Goal: Register for event/course

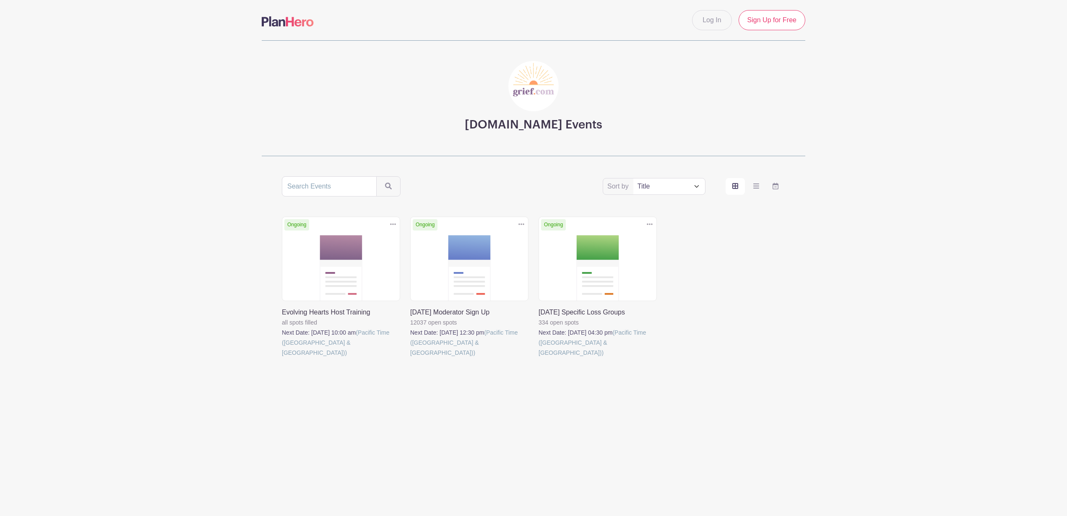
click at [539, 357] on link at bounding box center [539, 357] width 0 height 0
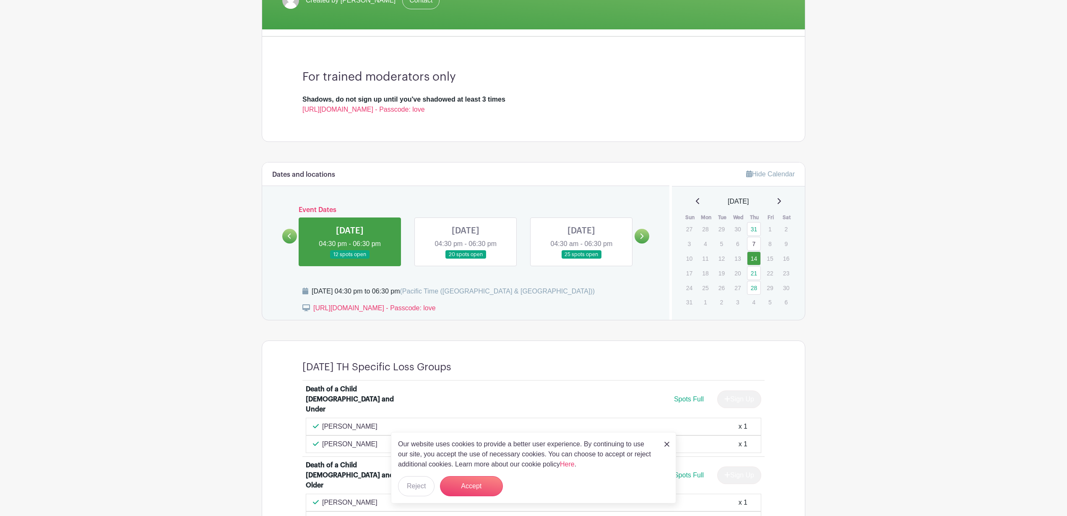
scroll to position [198, 0]
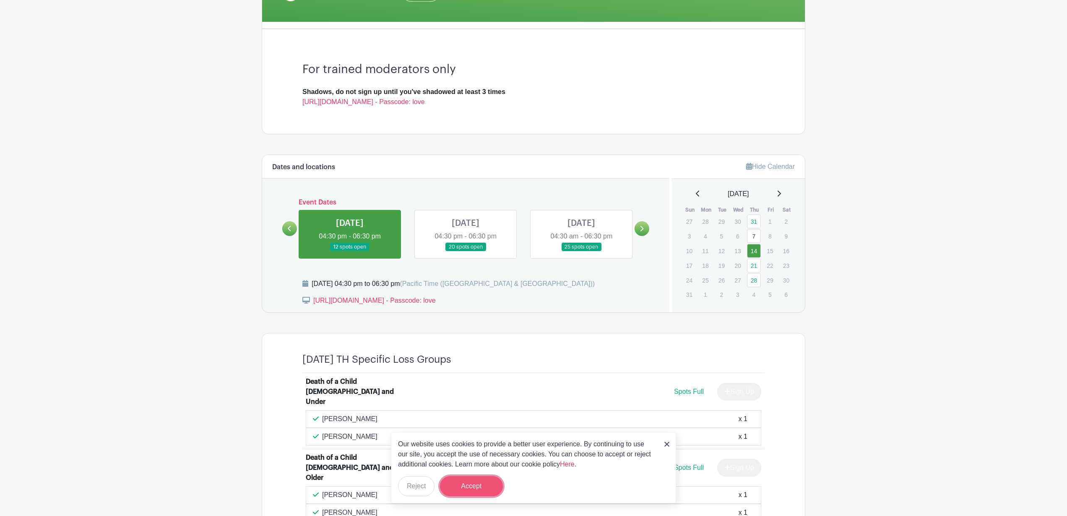
click at [475, 488] on button "Accept" at bounding box center [471, 486] width 63 height 20
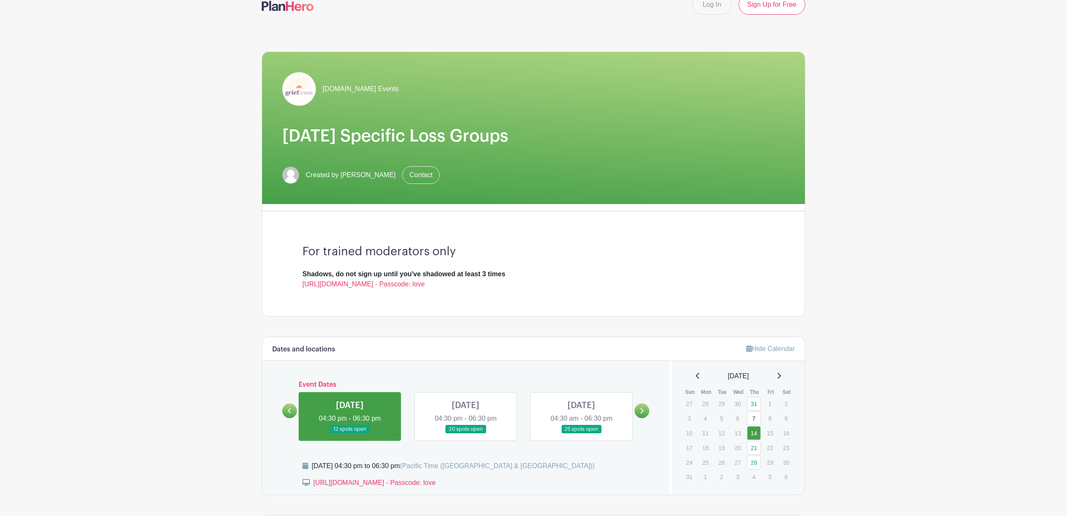
scroll to position [0, 0]
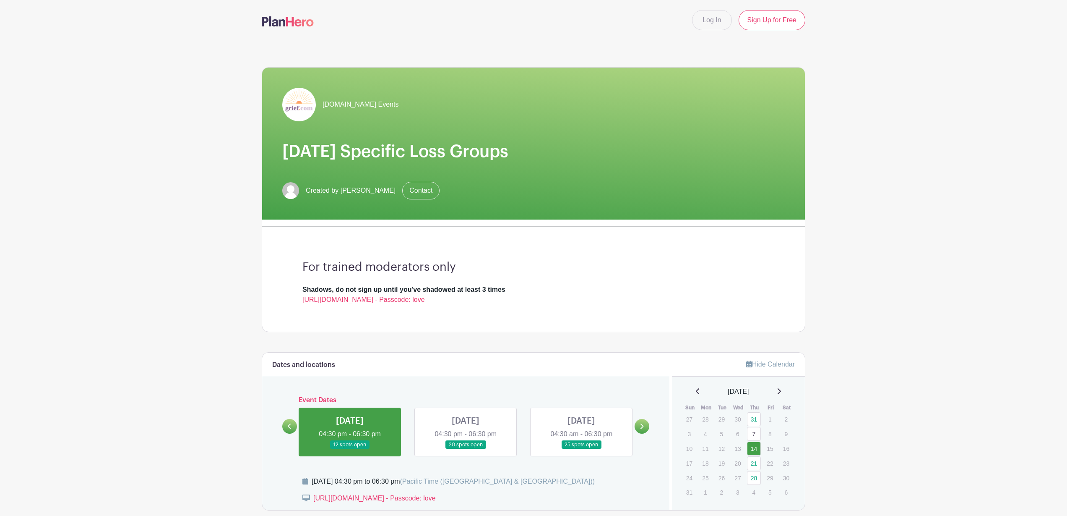
click at [466, 449] on link at bounding box center [466, 449] width 0 height 0
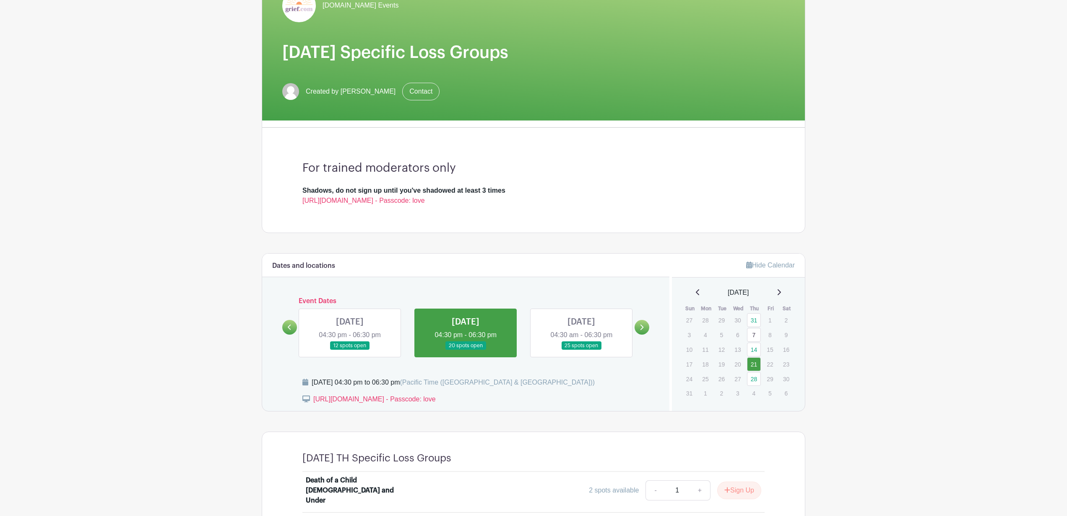
scroll to position [96, 0]
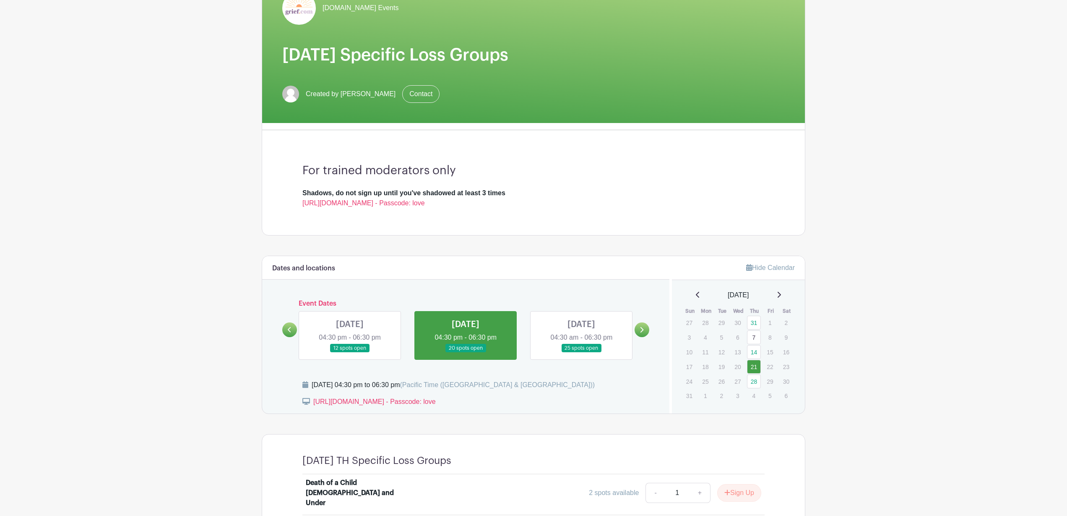
click at [581, 352] on link at bounding box center [581, 352] width 0 height 0
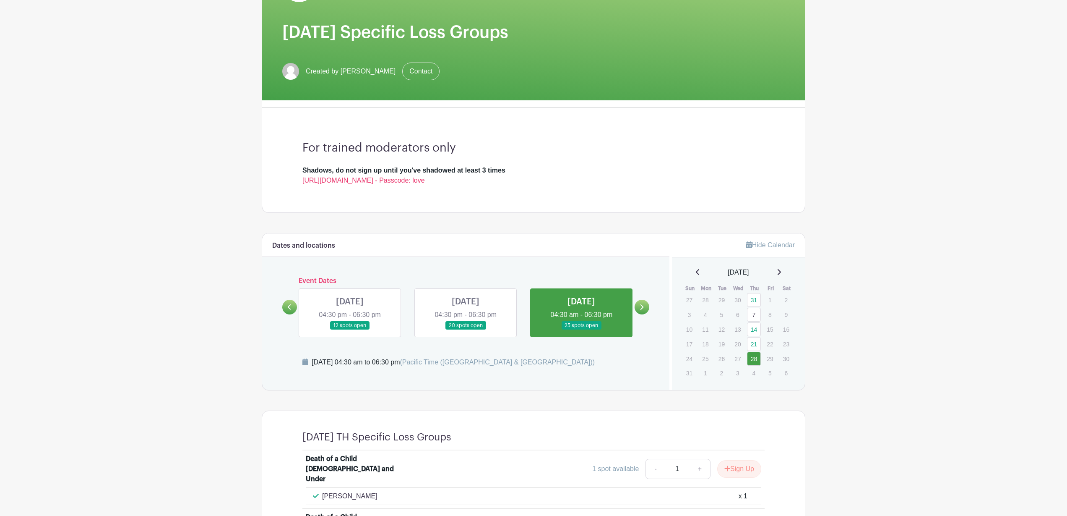
scroll to position [86, 0]
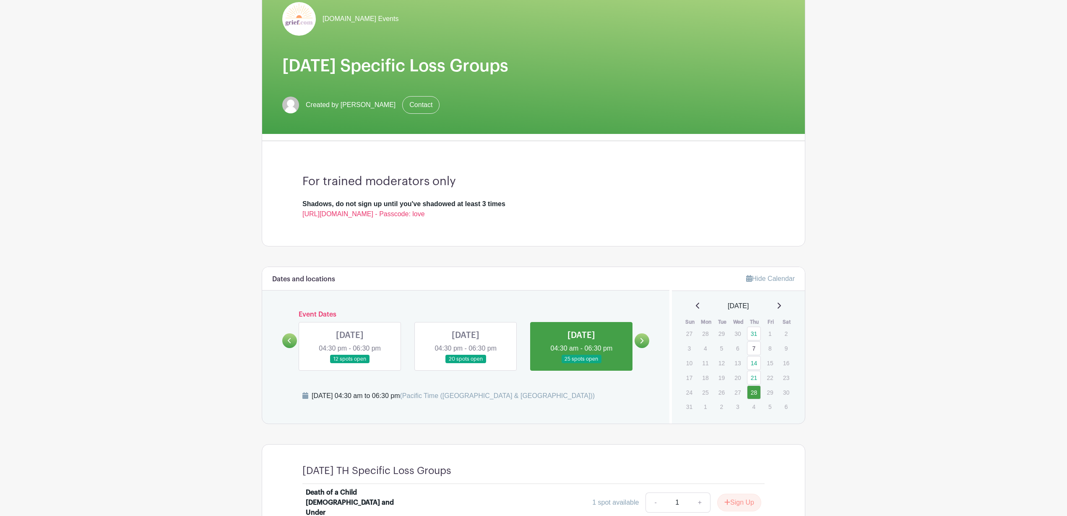
click at [642, 341] on icon at bounding box center [642, 340] width 4 height 6
click at [642, 341] on icon at bounding box center [642, 339] width 3 height 5
click at [287, 344] on link at bounding box center [289, 339] width 15 height 15
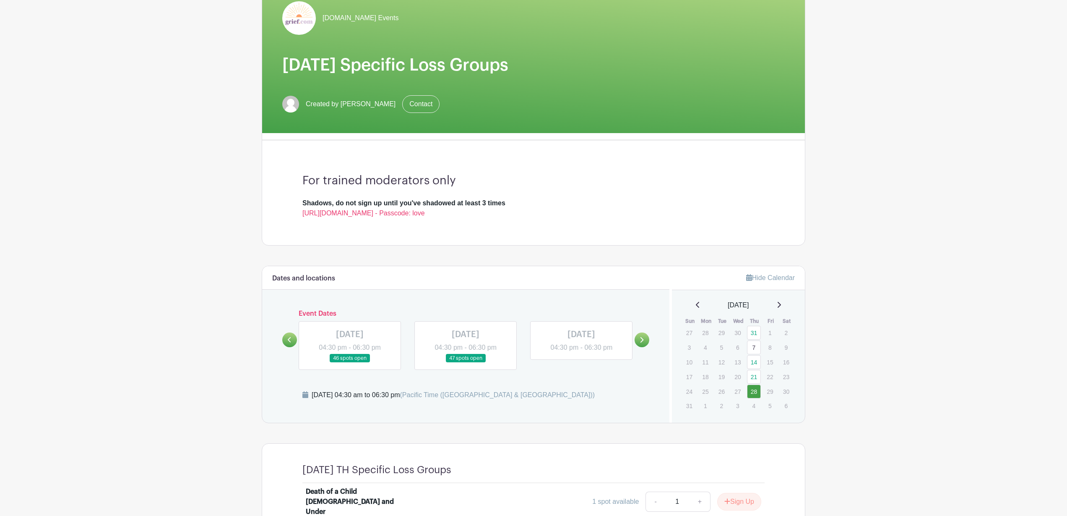
click at [581, 352] on link at bounding box center [581, 352] width 0 height 0
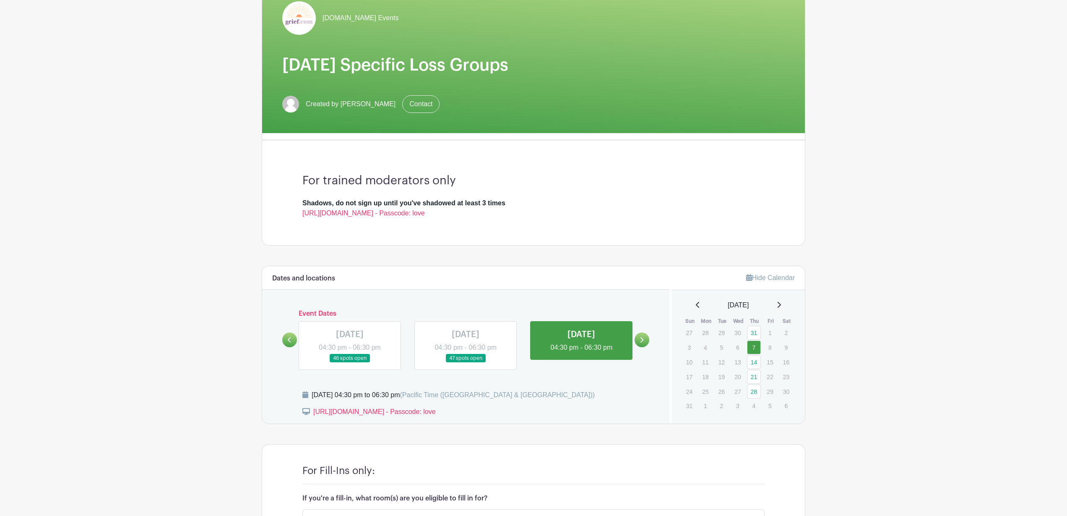
click at [581, 352] on link at bounding box center [581, 352] width 0 height 0
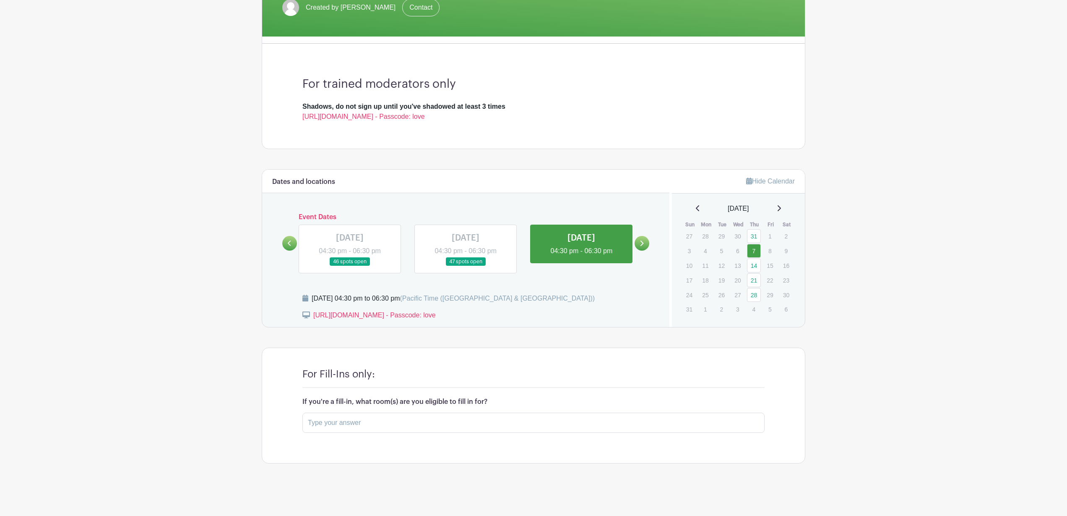
click at [466, 266] on link at bounding box center [466, 266] width 0 height 0
drag, startPoint x: 500, startPoint y: 263, endPoint x: 632, endPoint y: 262, distance: 132.2
click at [466, 266] on link at bounding box center [466, 266] width 0 height 0
click at [581, 256] on link at bounding box center [581, 256] width 0 height 0
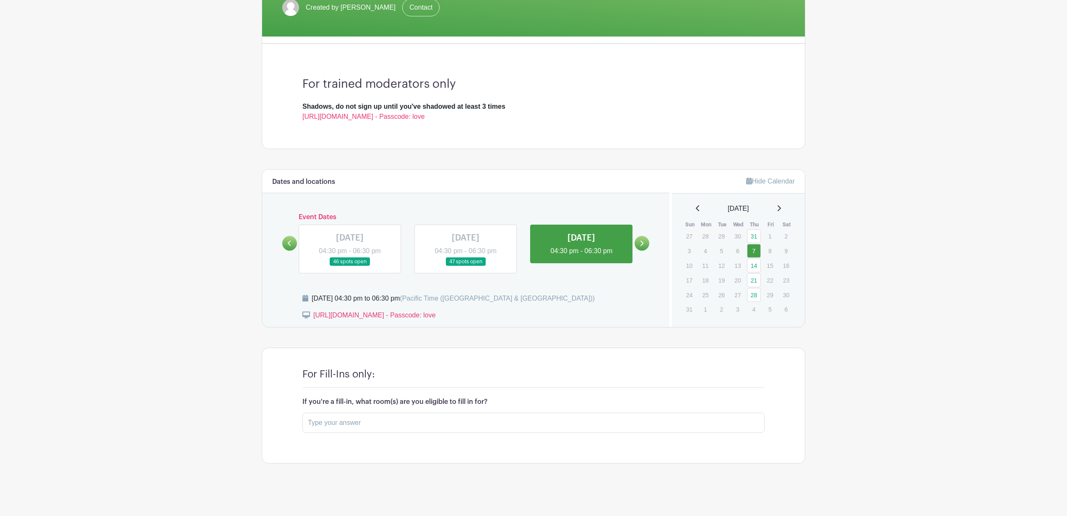
click at [581, 256] on link at bounding box center [581, 256] width 0 height 0
click at [639, 244] on link at bounding box center [642, 243] width 15 height 15
click at [466, 266] on link at bounding box center [466, 266] width 0 height 0
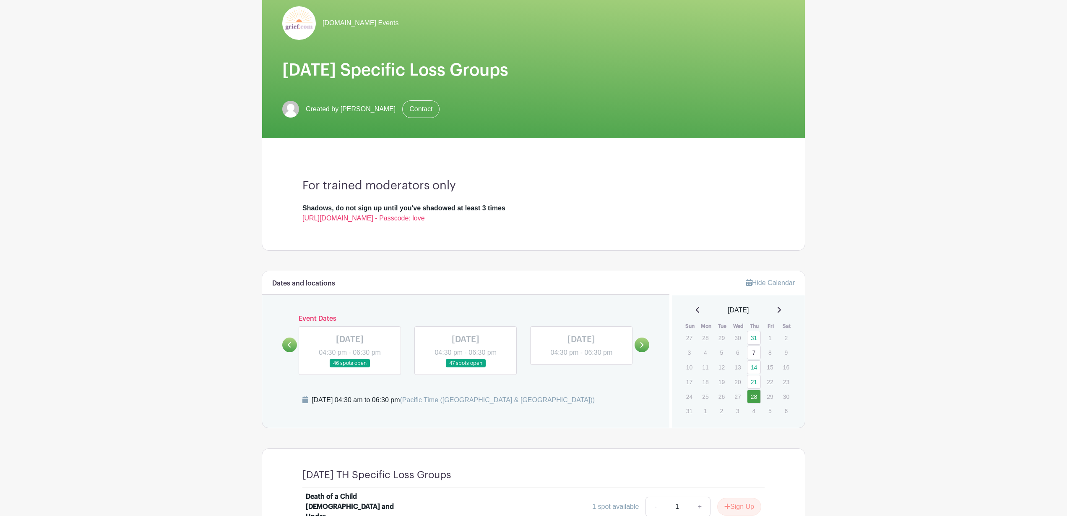
scroll to position [86, 0]
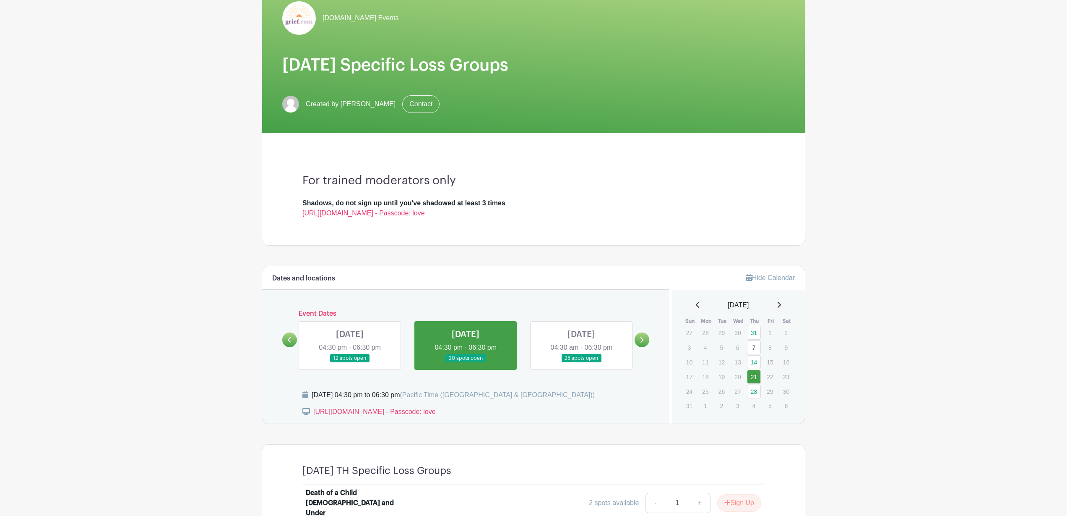
scroll to position [96, 0]
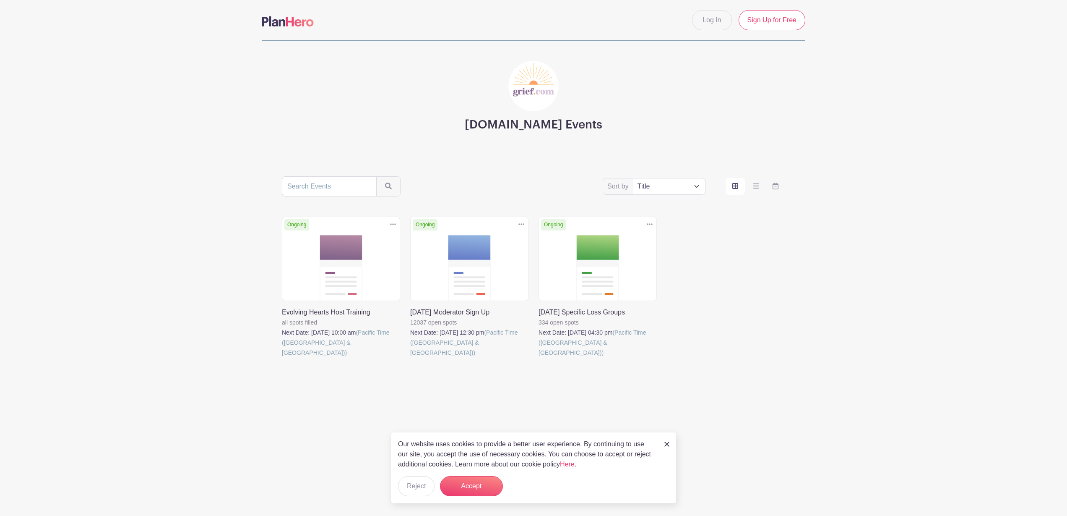
click at [410, 357] on link at bounding box center [410, 357] width 0 height 0
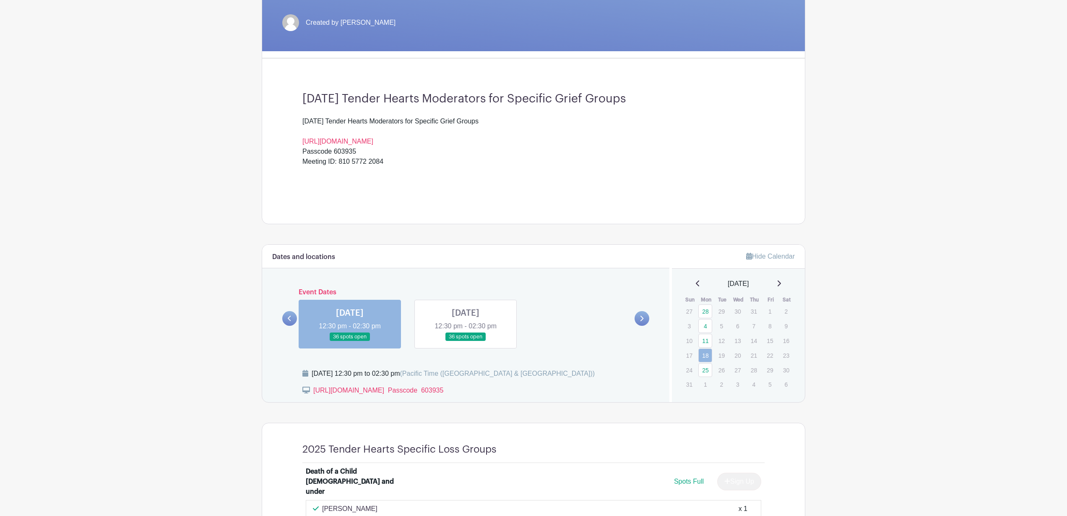
click at [350, 341] on link at bounding box center [350, 341] width 0 height 0
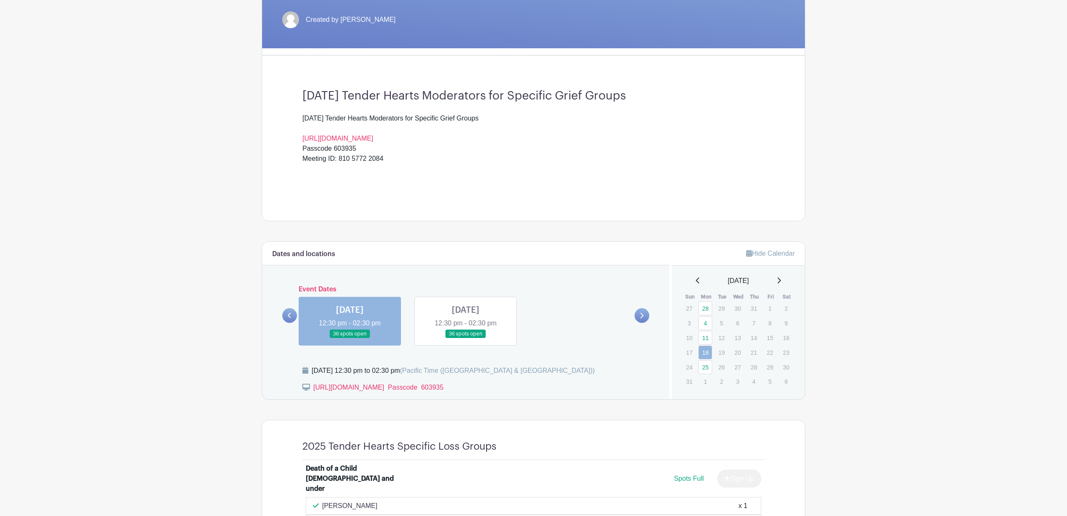
scroll to position [172, 0]
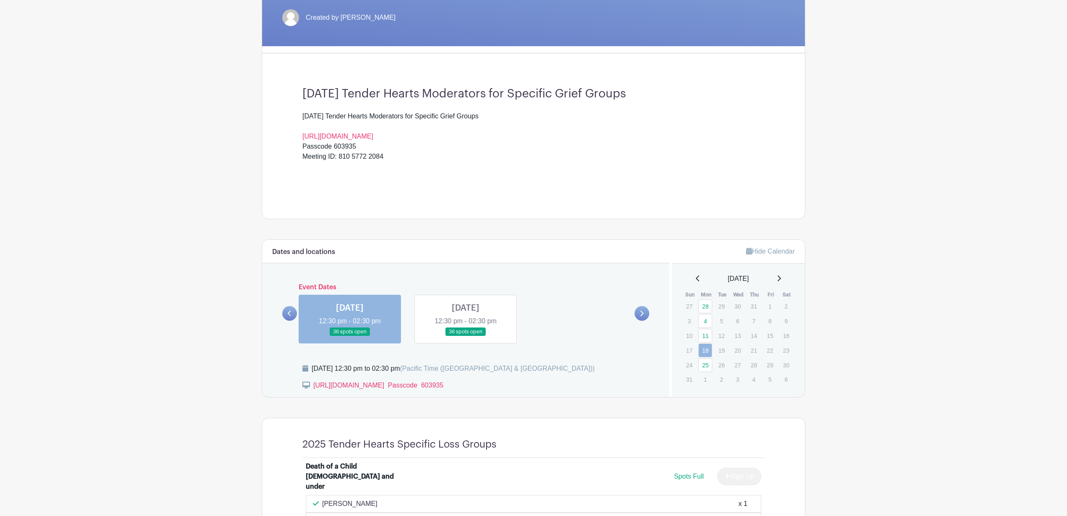
click at [350, 336] on link at bounding box center [350, 336] width 0 height 0
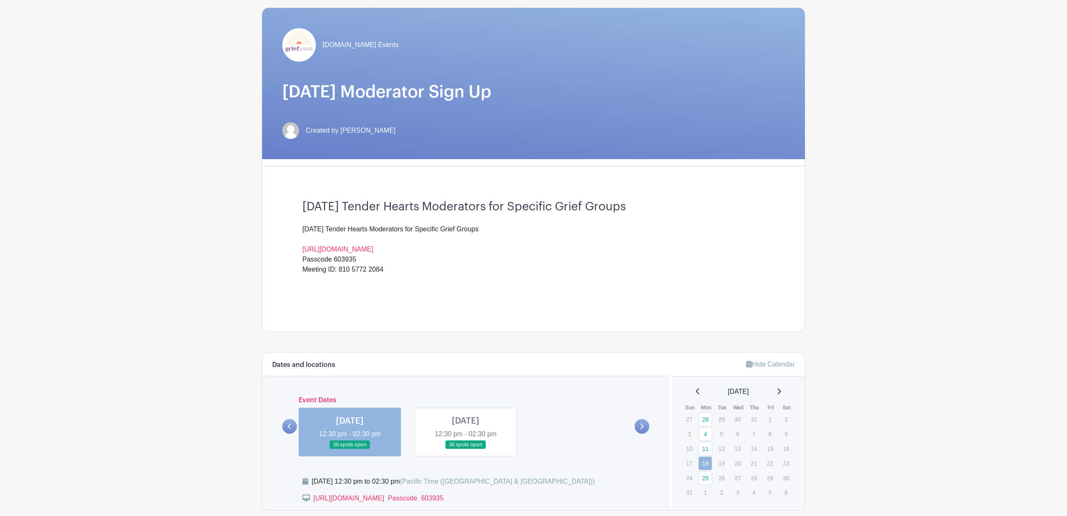
scroll to position [60, 0]
click at [466, 448] on link at bounding box center [466, 448] width 0 height 0
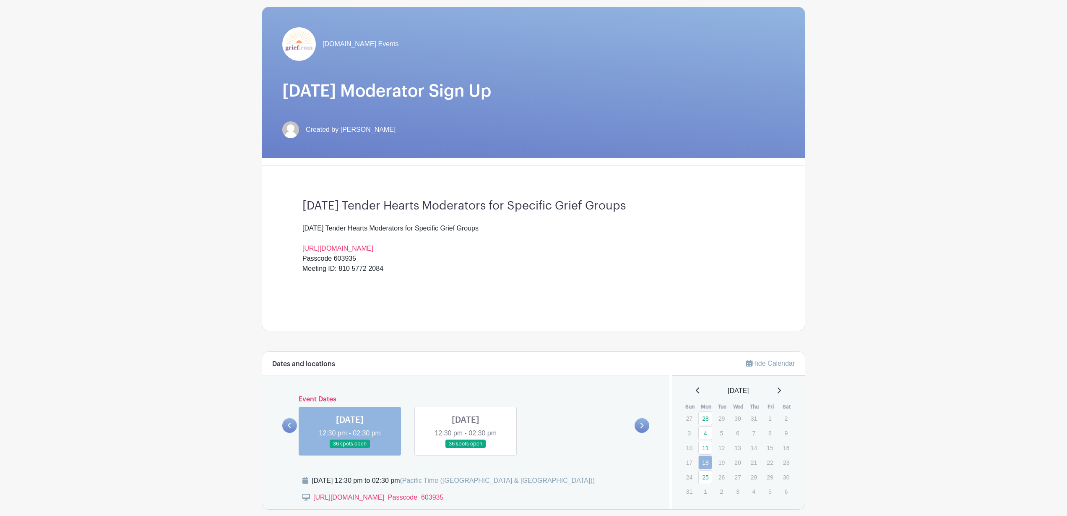
click at [641, 427] on icon at bounding box center [642, 424] width 3 height 5
click at [287, 426] on link at bounding box center [289, 425] width 15 height 15
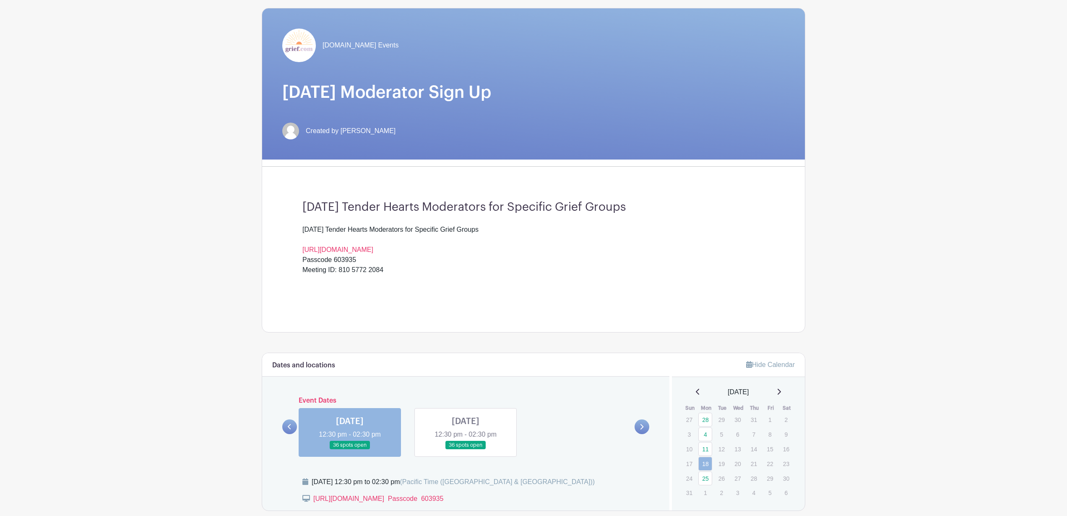
scroll to position [60, 0]
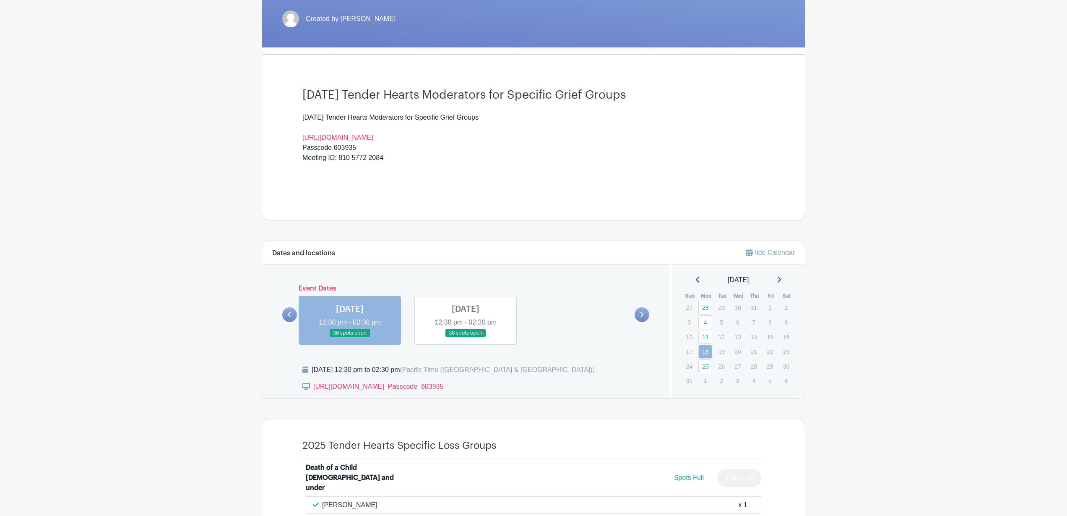
scroll to position [172, 0]
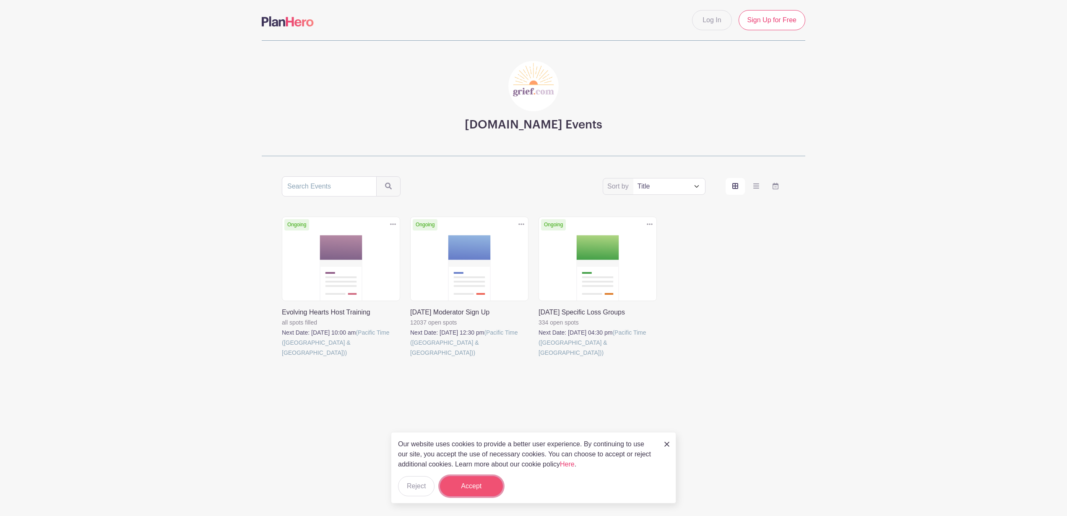
click at [470, 485] on button "Accept" at bounding box center [471, 486] width 63 height 20
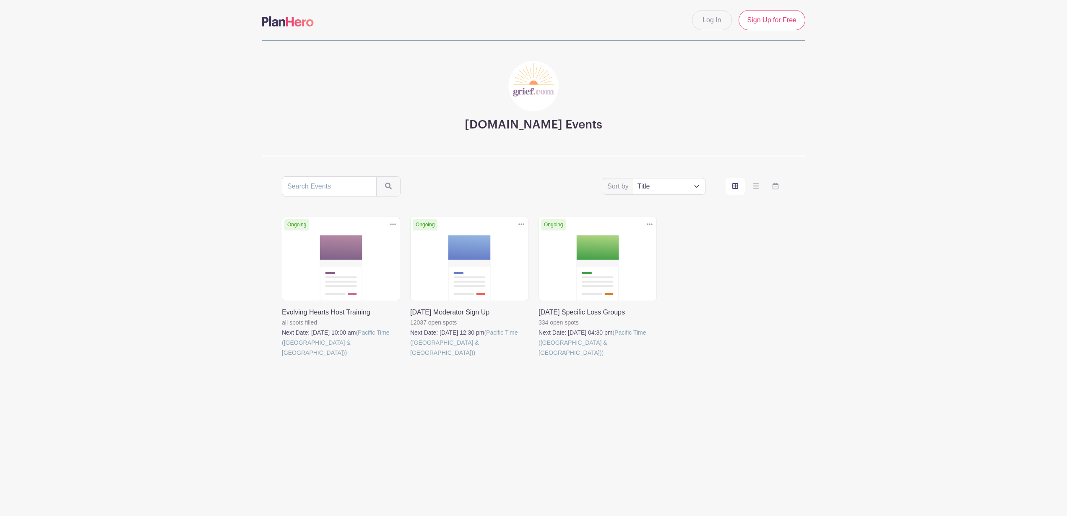
click at [282, 357] on link at bounding box center [282, 357] width 0 height 0
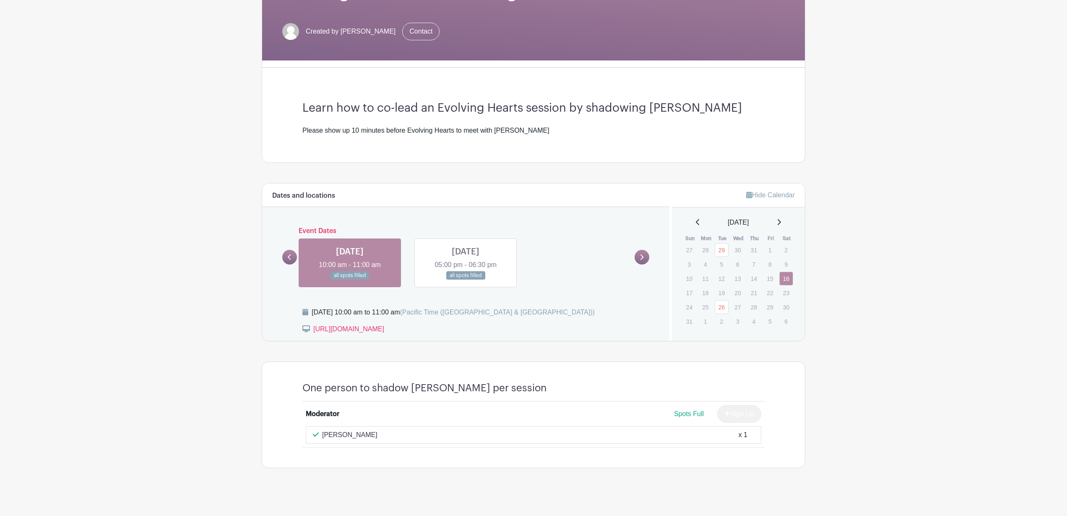
scroll to position [160, 0]
click at [466, 279] on link at bounding box center [466, 279] width 0 height 0
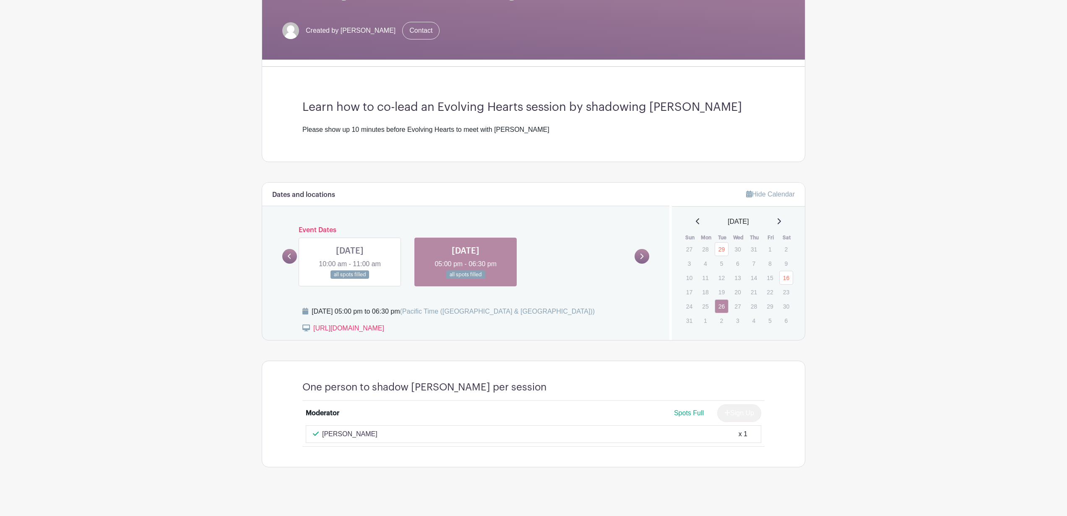
click at [283, 256] on link at bounding box center [289, 256] width 15 height 15
click at [466, 279] on link at bounding box center [466, 279] width 0 height 0
click at [350, 279] on link at bounding box center [350, 279] width 0 height 0
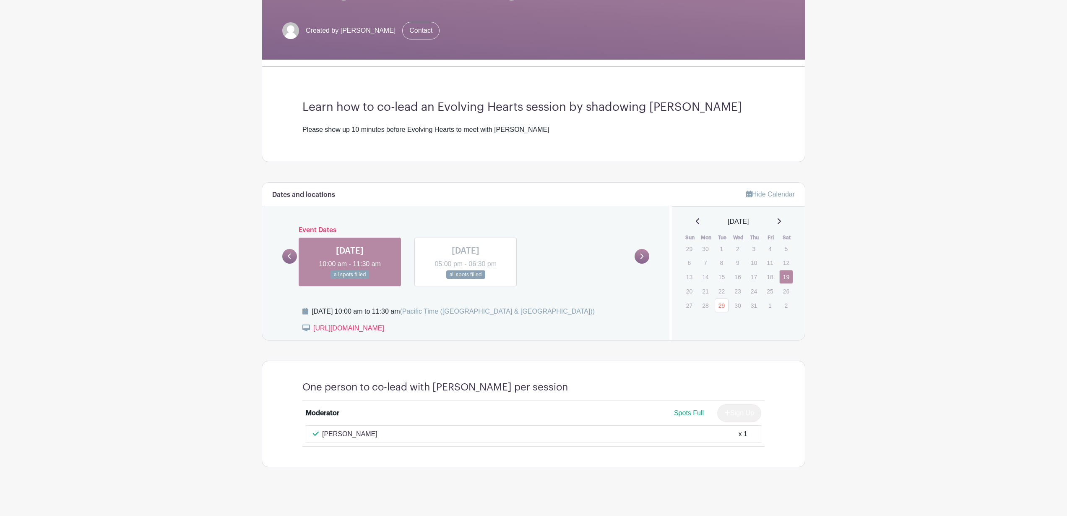
click at [287, 259] on link at bounding box center [289, 256] width 15 height 15
